Goal: Obtain resource: Download file/media

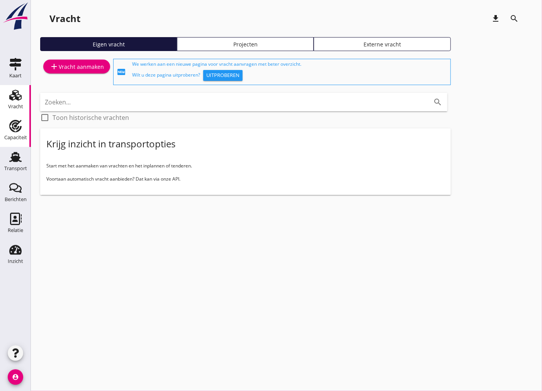
click at [14, 140] on div "Capaciteit" at bounding box center [15, 137] width 23 height 5
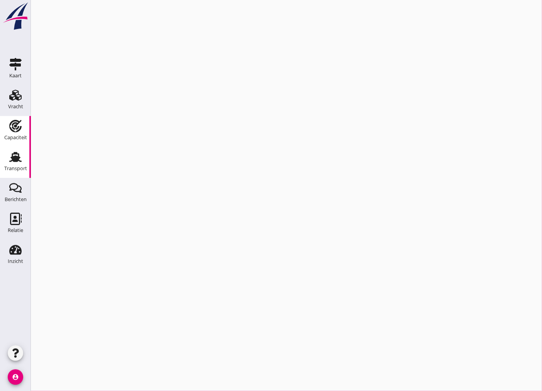
click at [13, 160] on use at bounding box center [15, 157] width 12 height 10
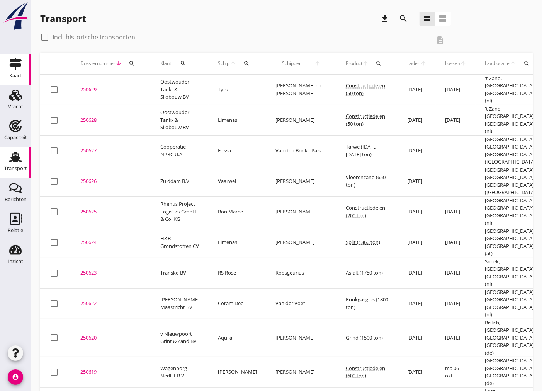
click at [17, 70] on icon "Kaart" at bounding box center [15, 64] width 12 height 12
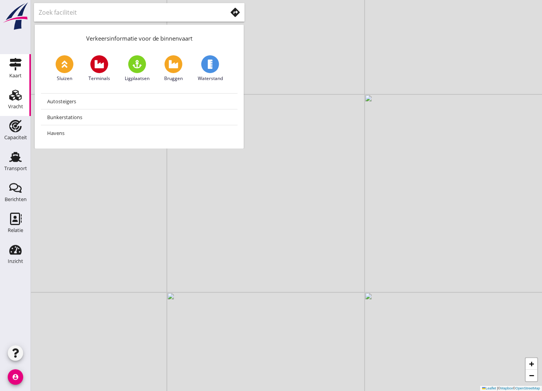
click at [23, 101] on div "Vracht" at bounding box center [15, 95] width 19 height 12
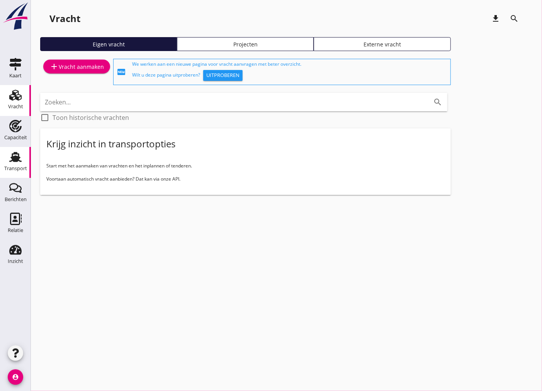
click at [14, 169] on div "Transport" at bounding box center [15, 168] width 23 height 5
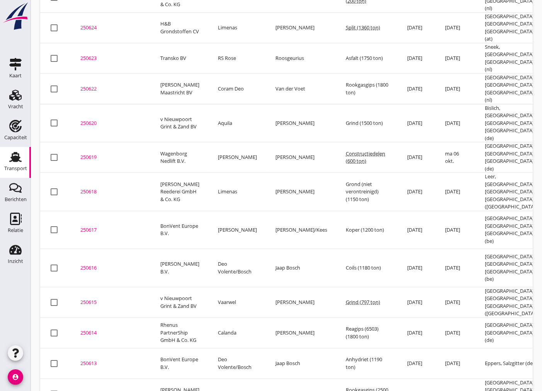
scroll to position [283, 0]
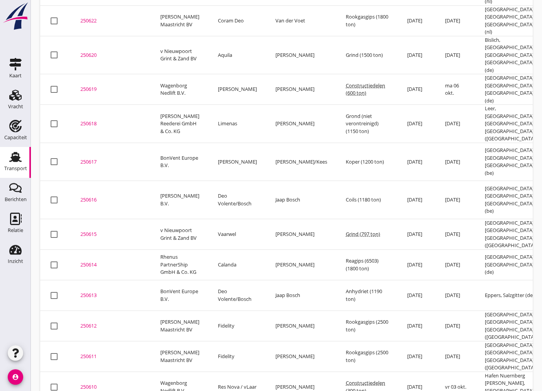
click at [87, 230] on div "250615" at bounding box center [110, 234] width 61 height 8
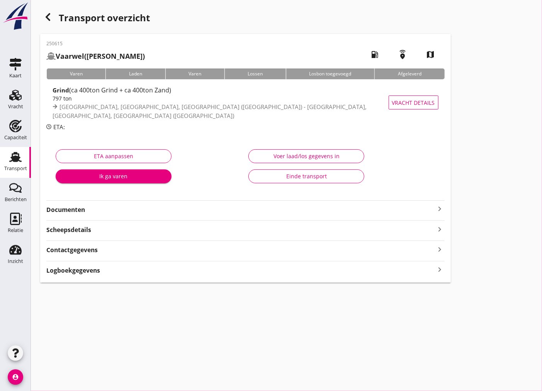
click at [242, 212] on strong "Documenten" at bounding box center [240, 209] width 389 height 9
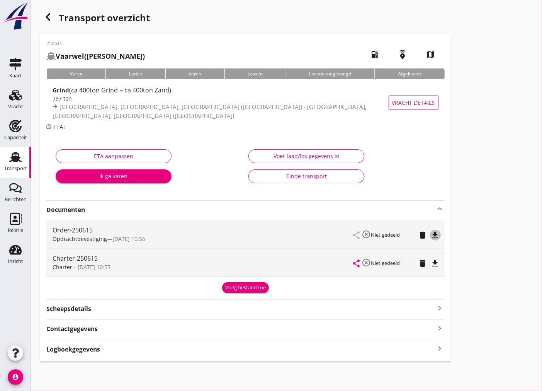
click at [439, 234] on icon "file_download" at bounding box center [435, 234] width 9 height 9
click at [434, 261] on icon "file_download" at bounding box center [435, 263] width 9 height 9
click at [18, 104] on div "Vracht" at bounding box center [15, 106] width 15 height 5
